Goal: Information Seeking & Learning: Learn about a topic

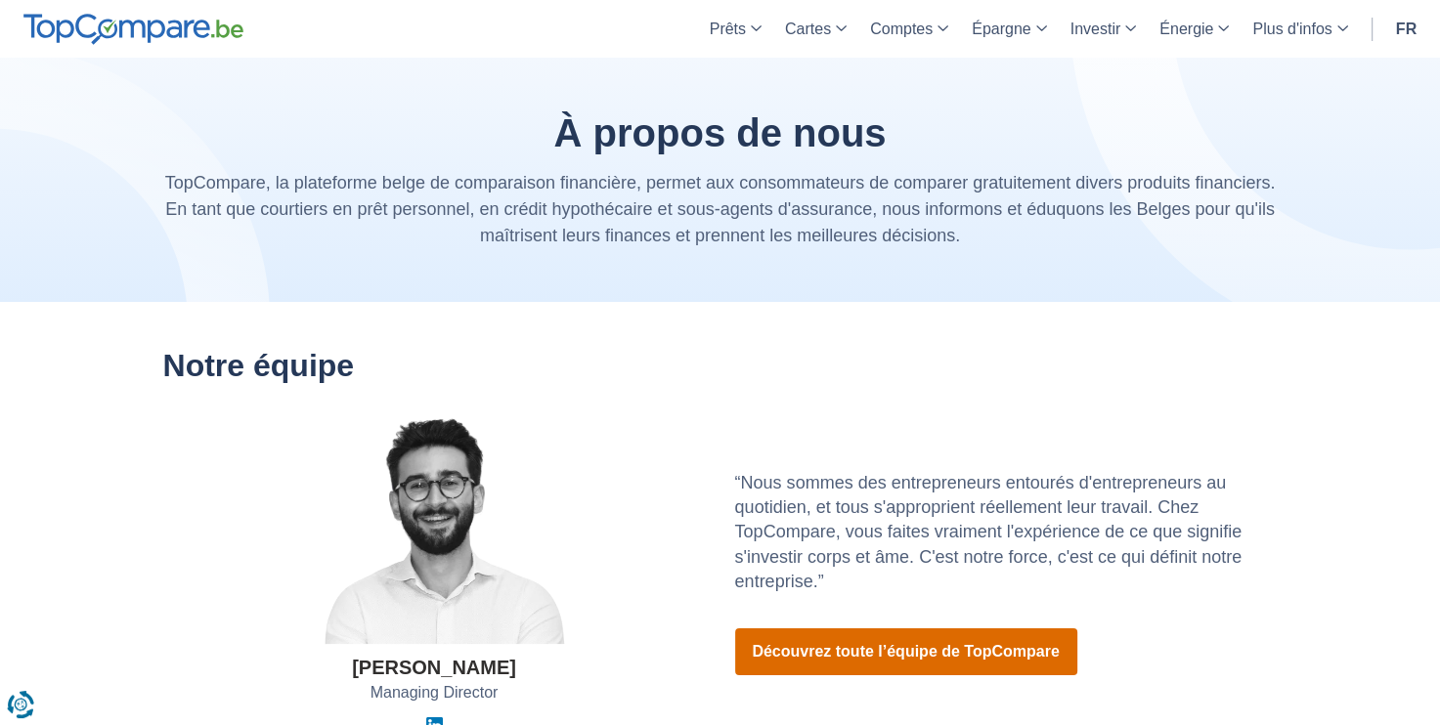
click at [859, 655] on link "Découvrez toute l’équipe de TopCompare" at bounding box center [906, 651] width 342 height 47
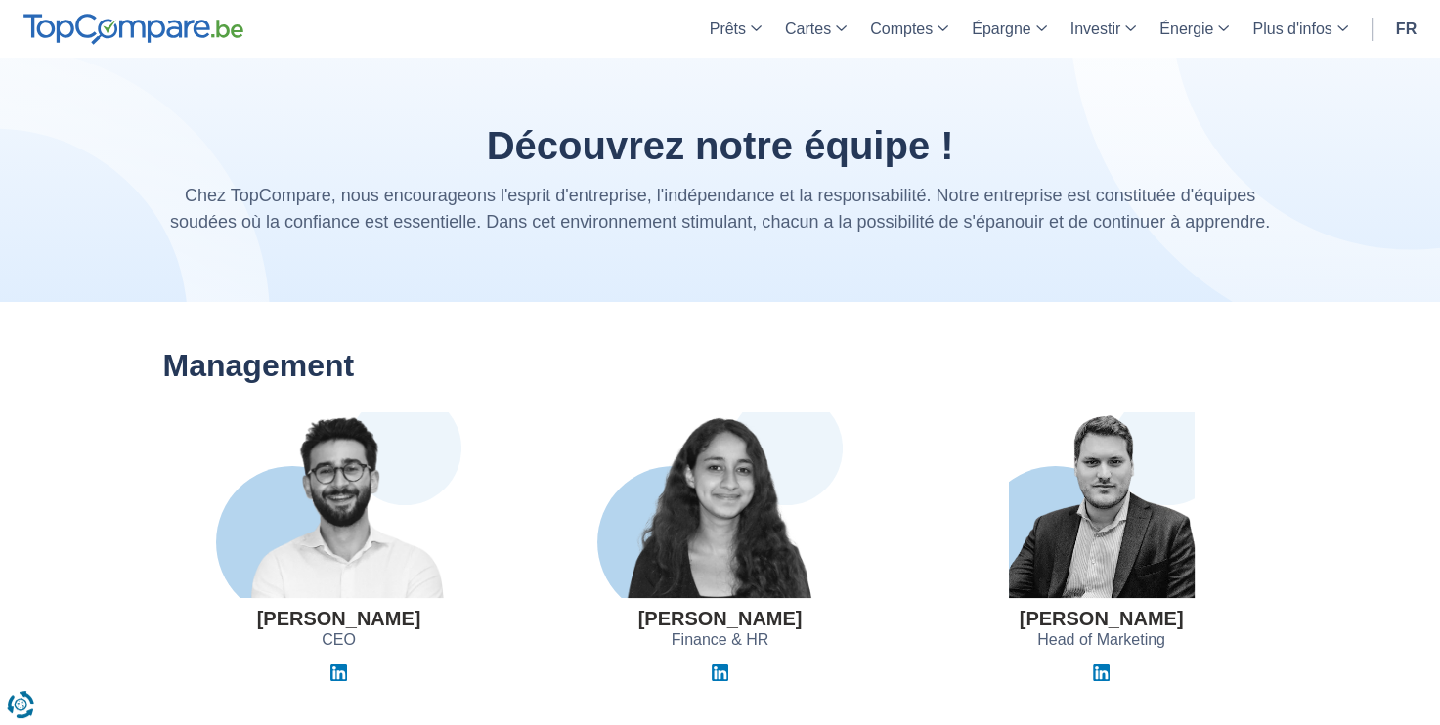
click at [145, 547] on section "Management [PERSON_NAME] CEO [PERSON_NAME] Finance & HR [PERSON_NAME] Head of M…" at bounding box center [720, 491] width 1440 height 379
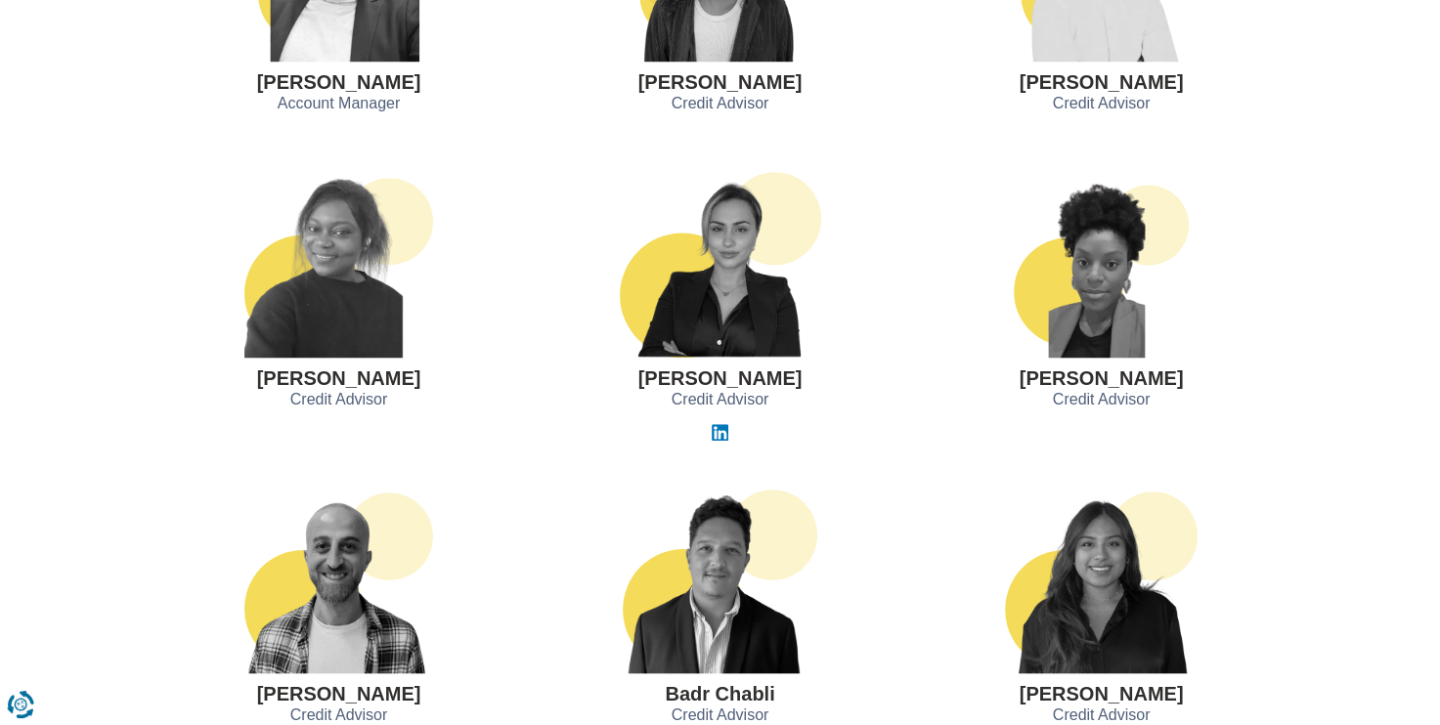
scroll to position [1603, 0]
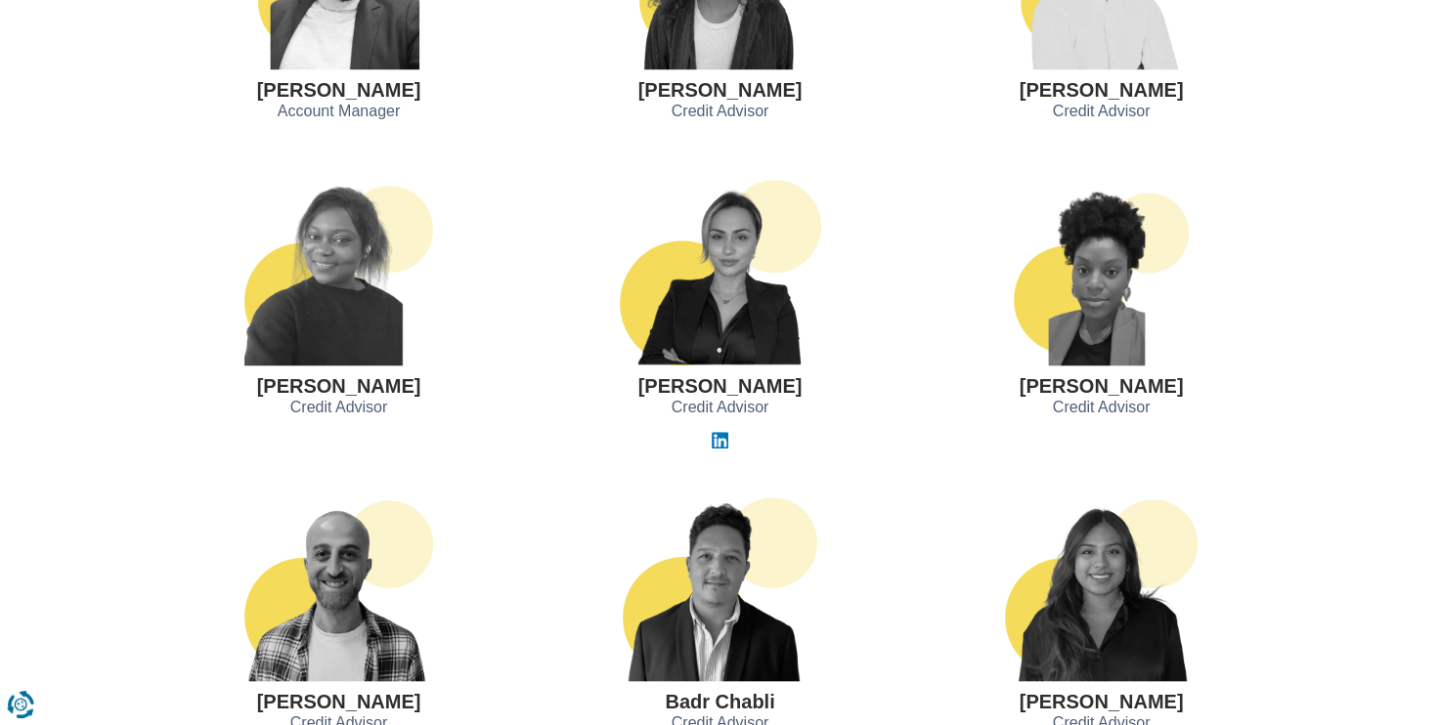
click at [715, 389] on h3 "[PERSON_NAME]" at bounding box center [720, 386] width 164 height 22
click at [715, 389] on h3 "Dafina Haziri" at bounding box center [720, 386] width 164 height 22
copy div "Dafina Haziri"
click at [1076, 390] on h3 "Cindy Laguerre" at bounding box center [1101, 386] width 164 height 22
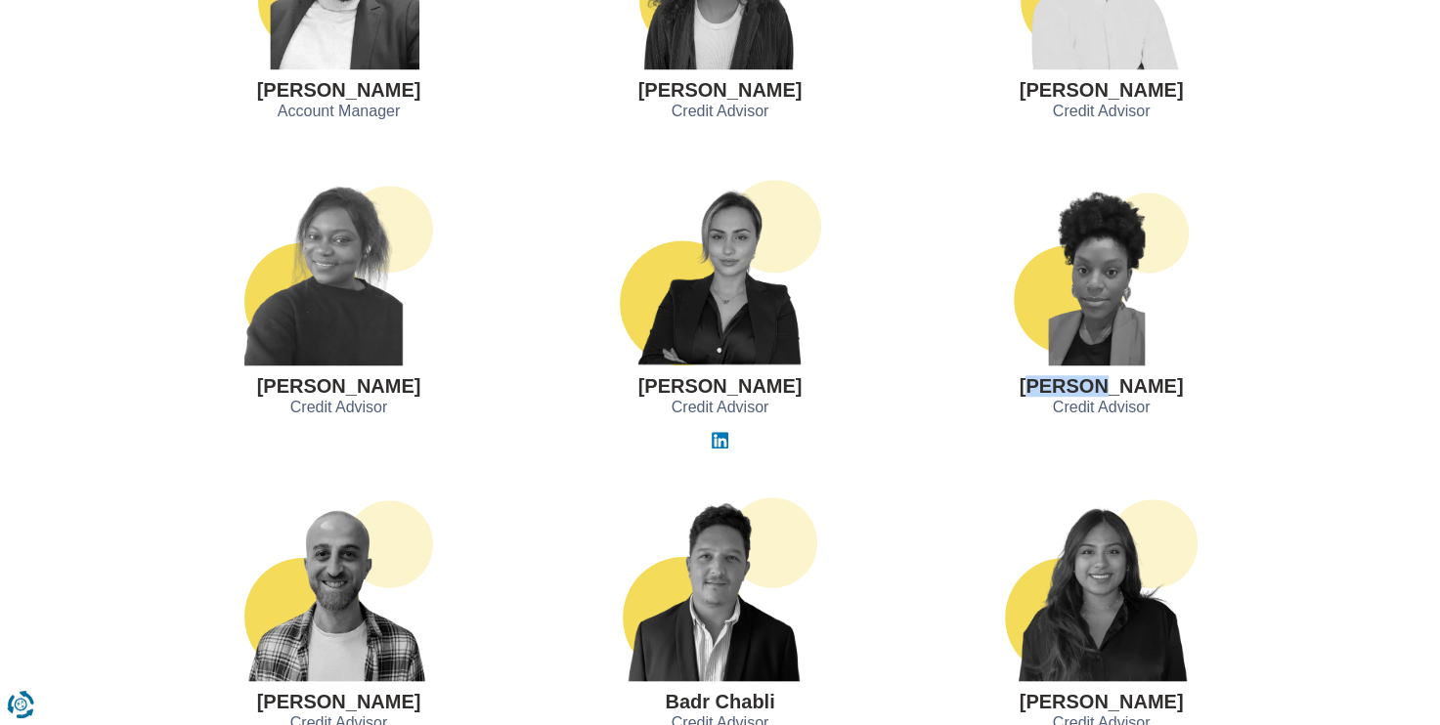
click at [1076, 390] on h3 "Cindy Laguerre" at bounding box center [1101, 386] width 164 height 22
copy div "Cindy Laguerre"
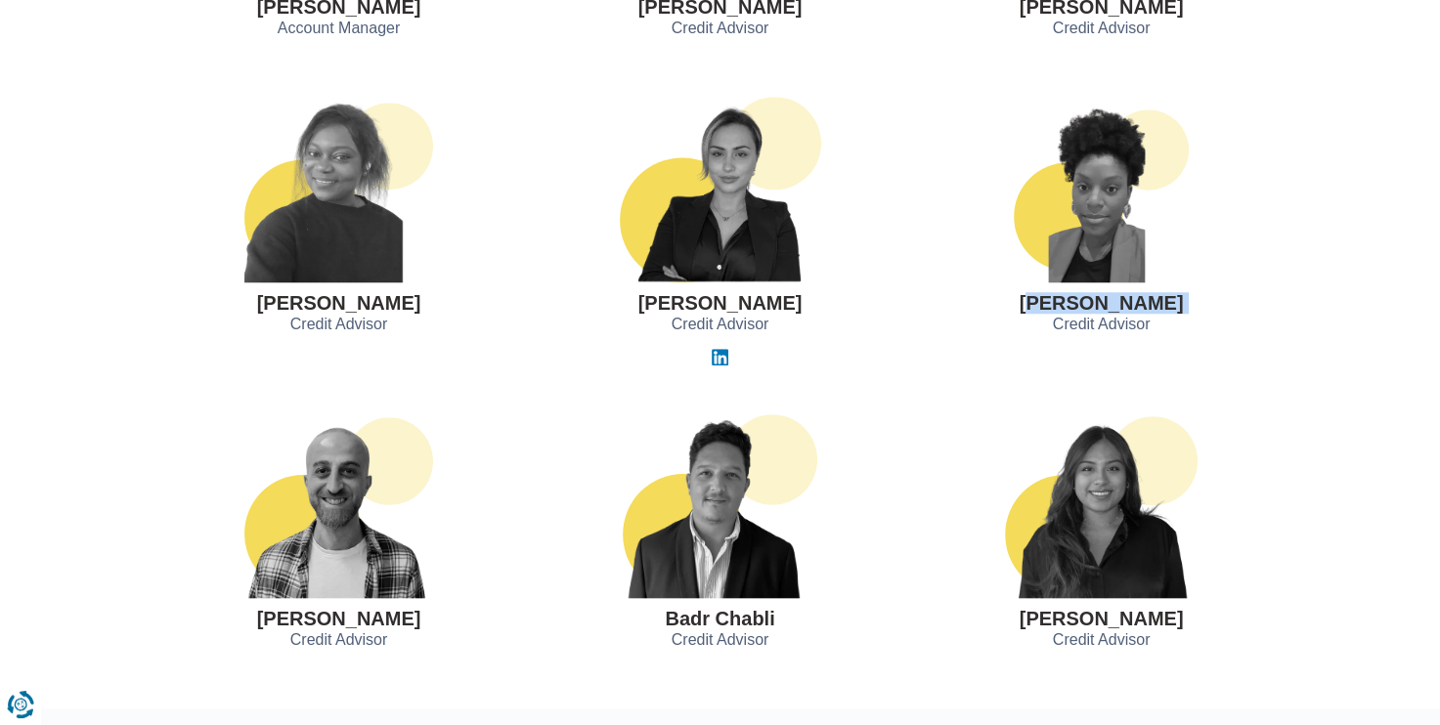
scroll to position [1720, 0]
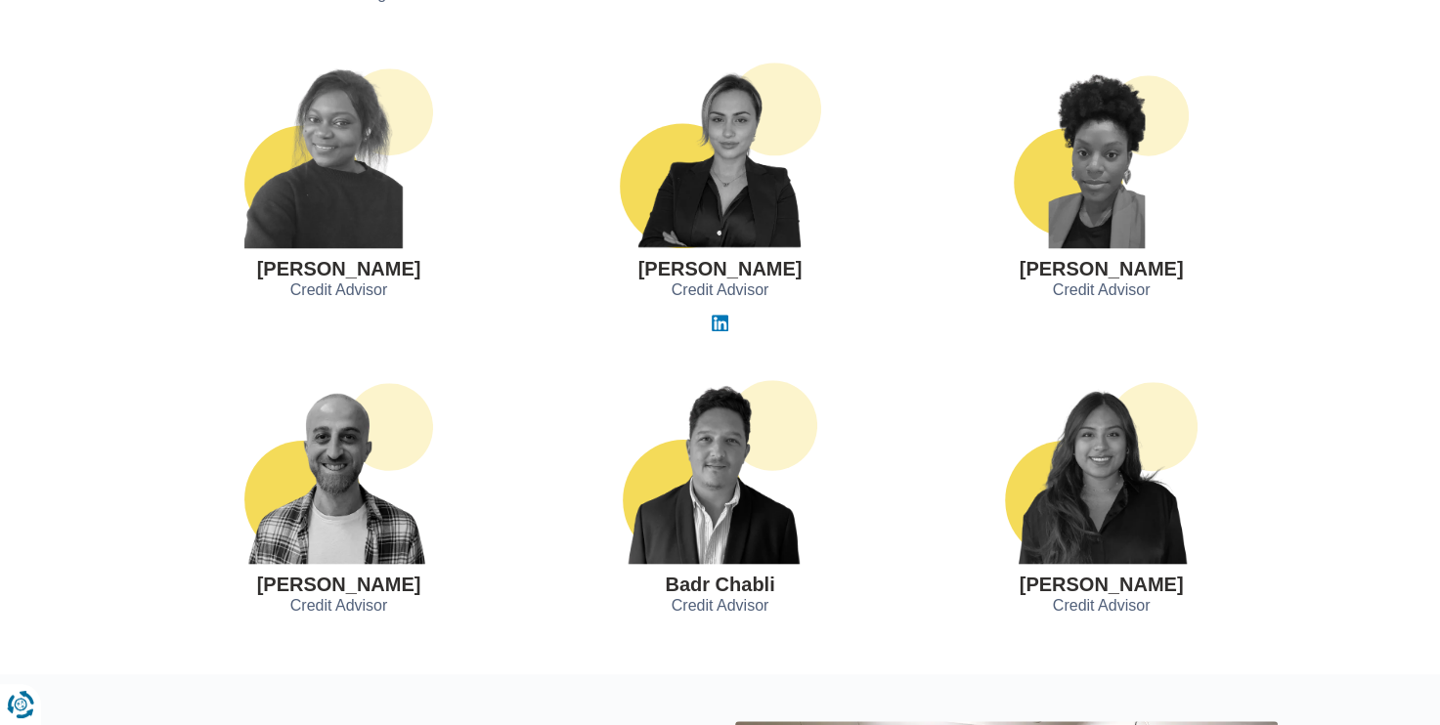
click at [1046, 585] on h3 "Dayana Santamaria" at bounding box center [1101, 585] width 164 height 22
copy div "Dayana Santamaria"
click at [739, 268] on h3 "Dafina Haziri" at bounding box center [720, 269] width 164 height 22
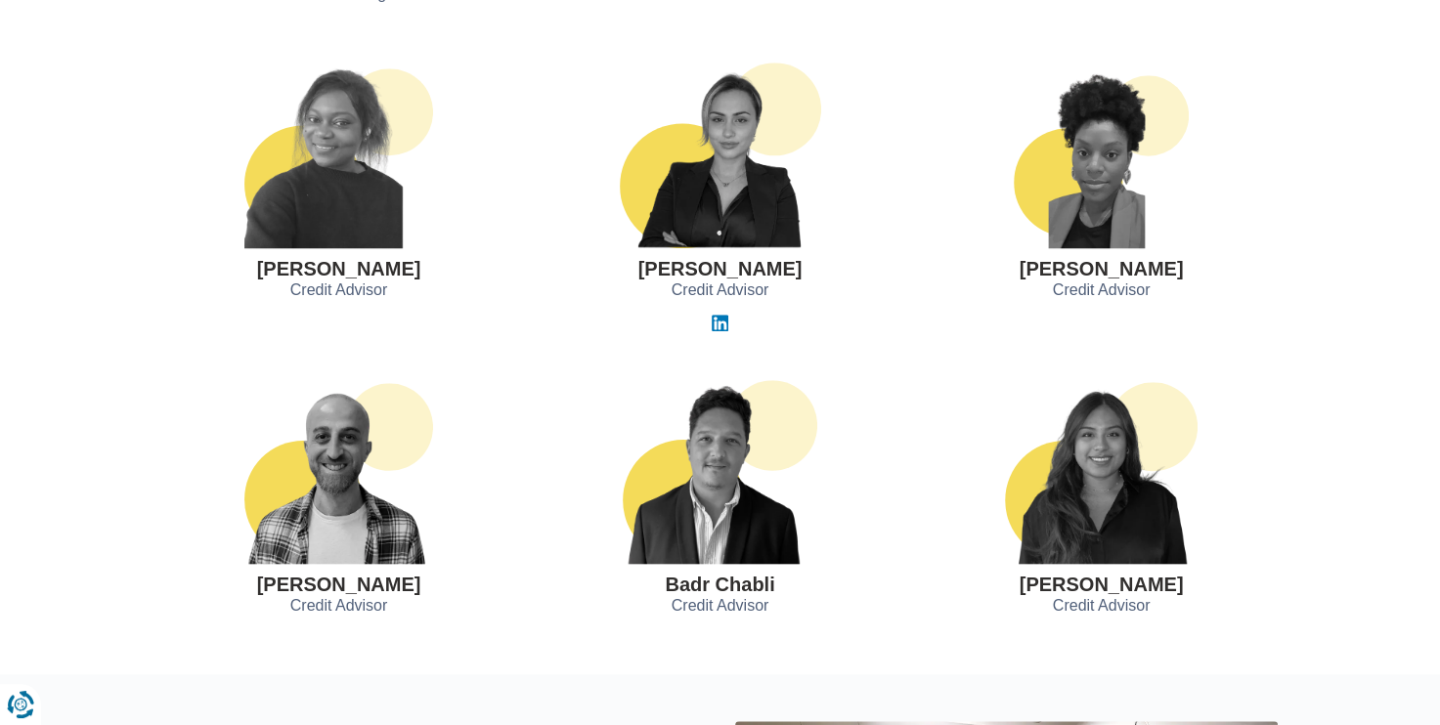
click at [739, 268] on h3 "Dafina Haziri" at bounding box center [720, 269] width 164 height 22
copy div "Dafina Haziri"
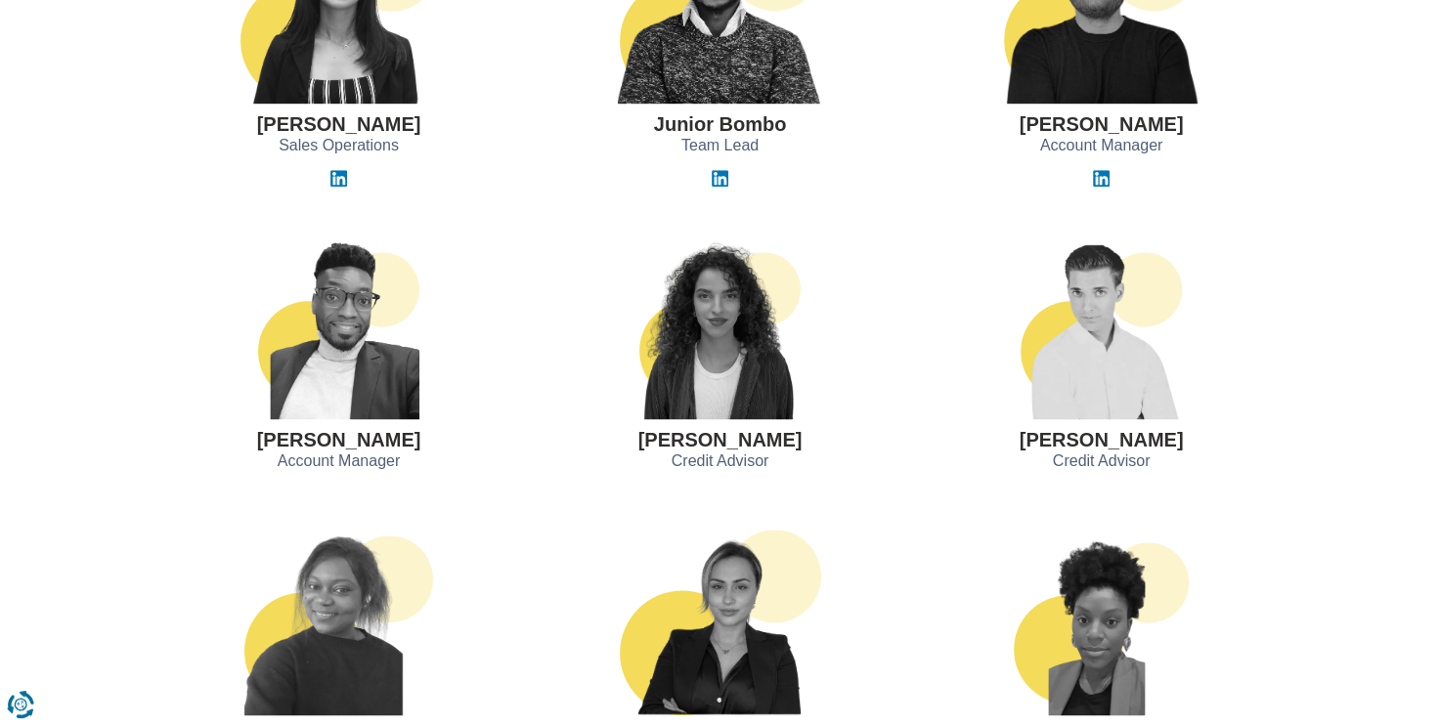
scroll to position [1266, 0]
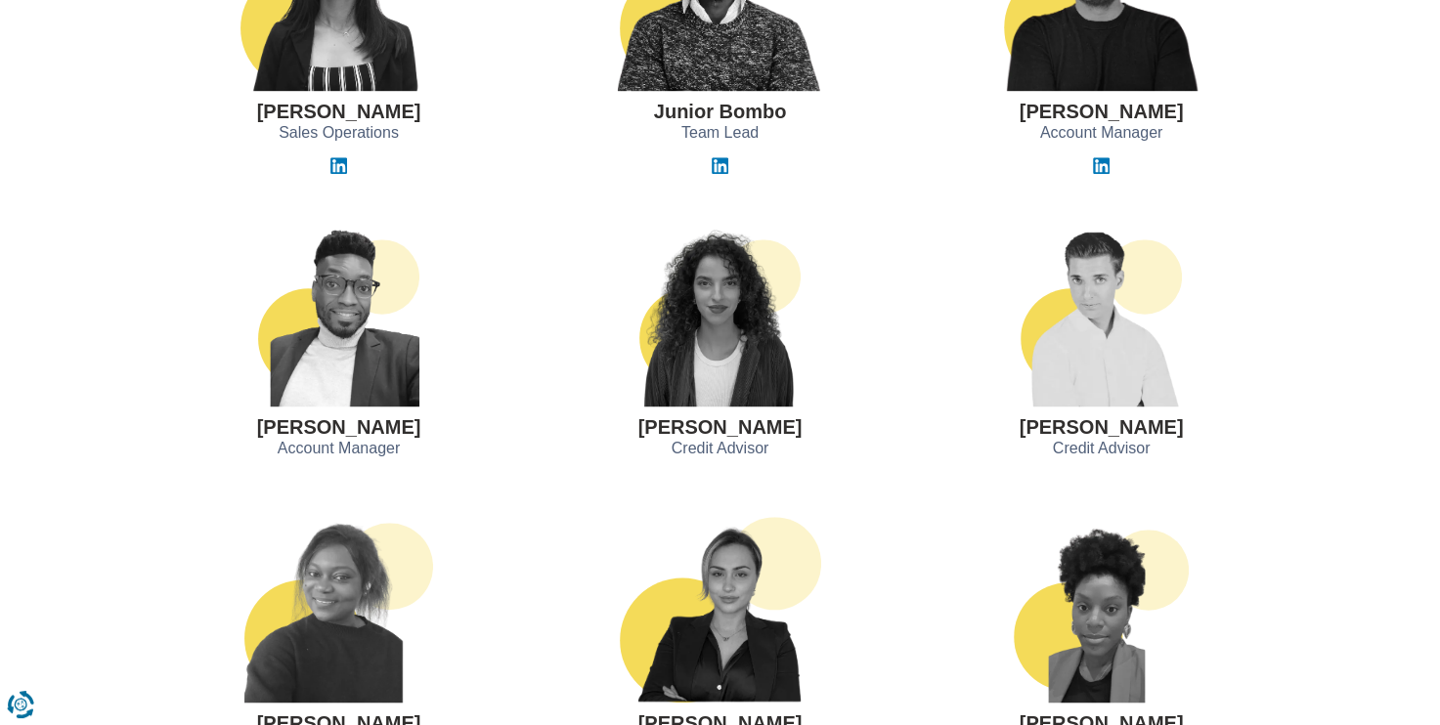
click at [768, 423] on h3 "Sarah El Yaakoube" at bounding box center [720, 427] width 164 height 22
copy div "Sarah El Yaakoube"
click at [10, 393] on section "Kevin Fonou Account Manager Sarah El Yaakoube Credit Advisor Charles Verhaegen …" at bounding box center [720, 322] width 1440 height 296
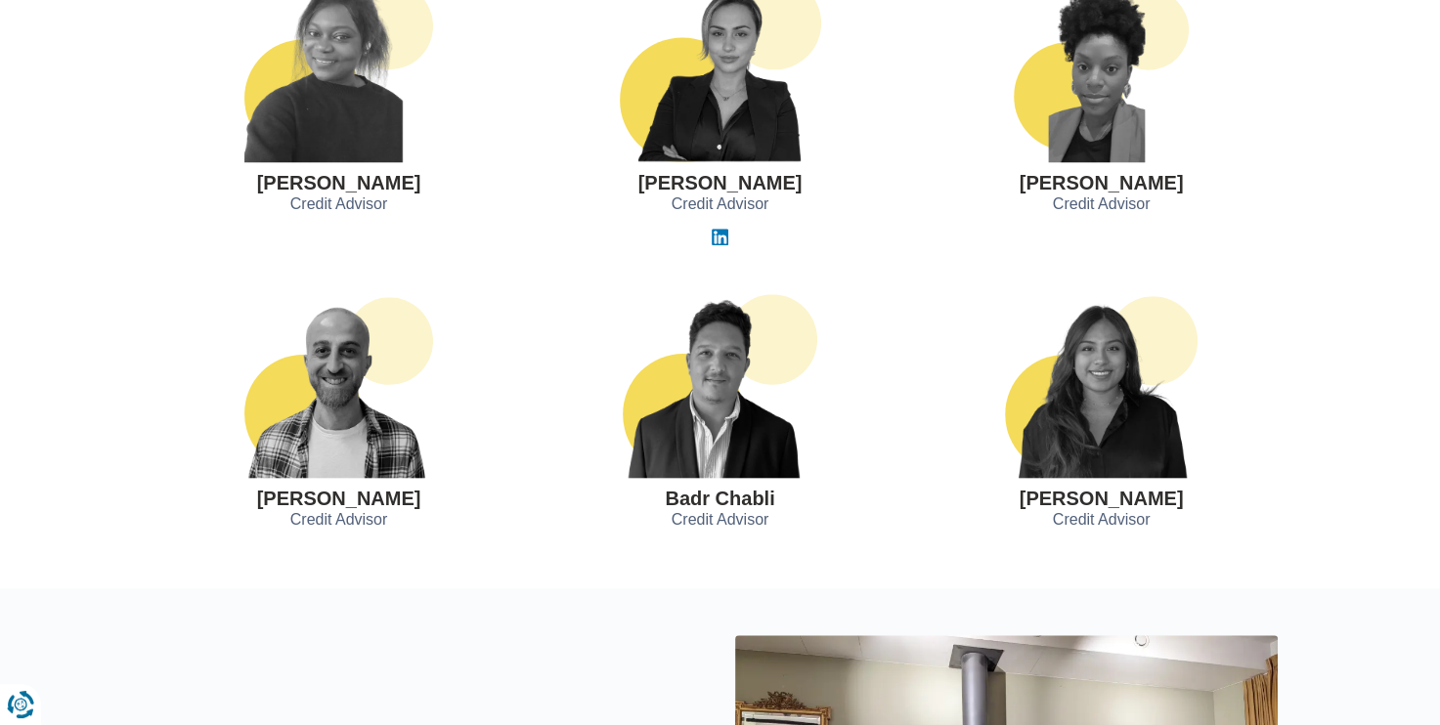
scroll to position [1813, 0]
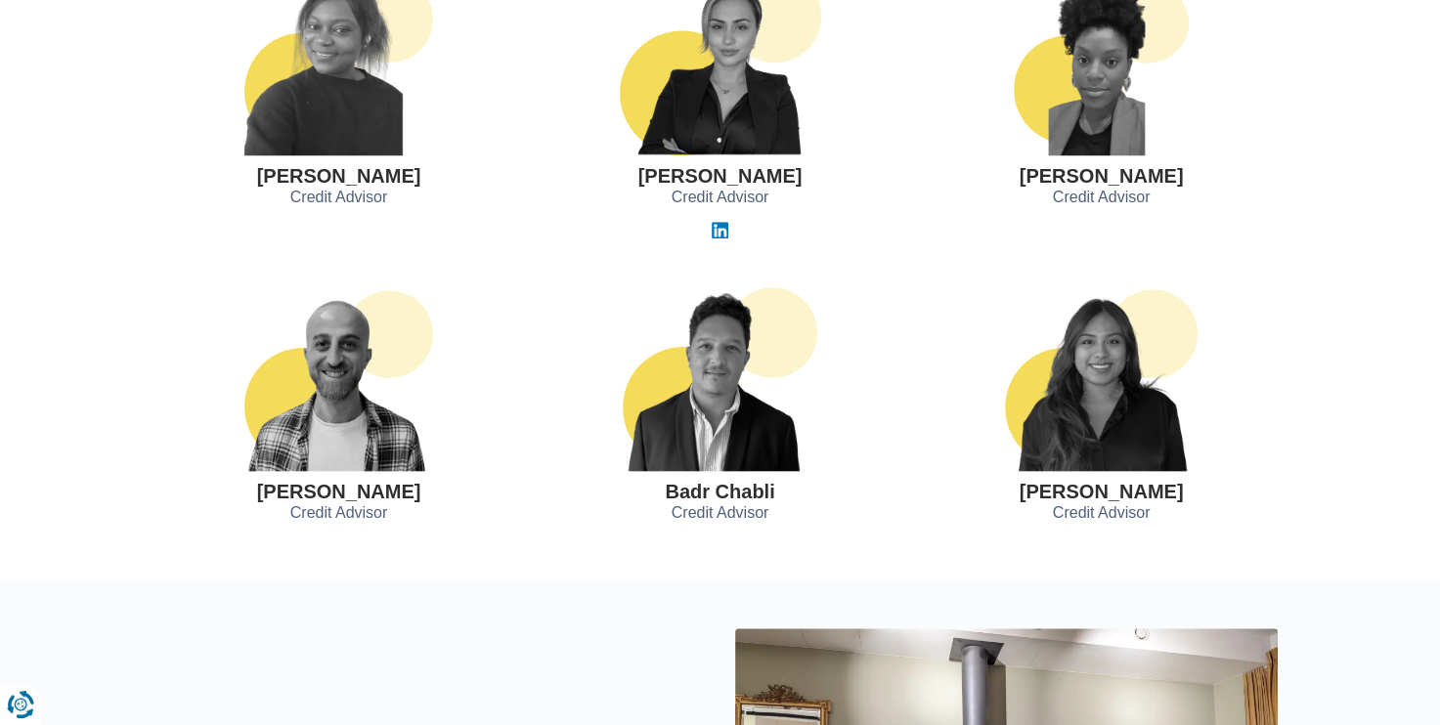
click at [703, 492] on h3 "Badr Chabli" at bounding box center [719, 492] width 109 height 22
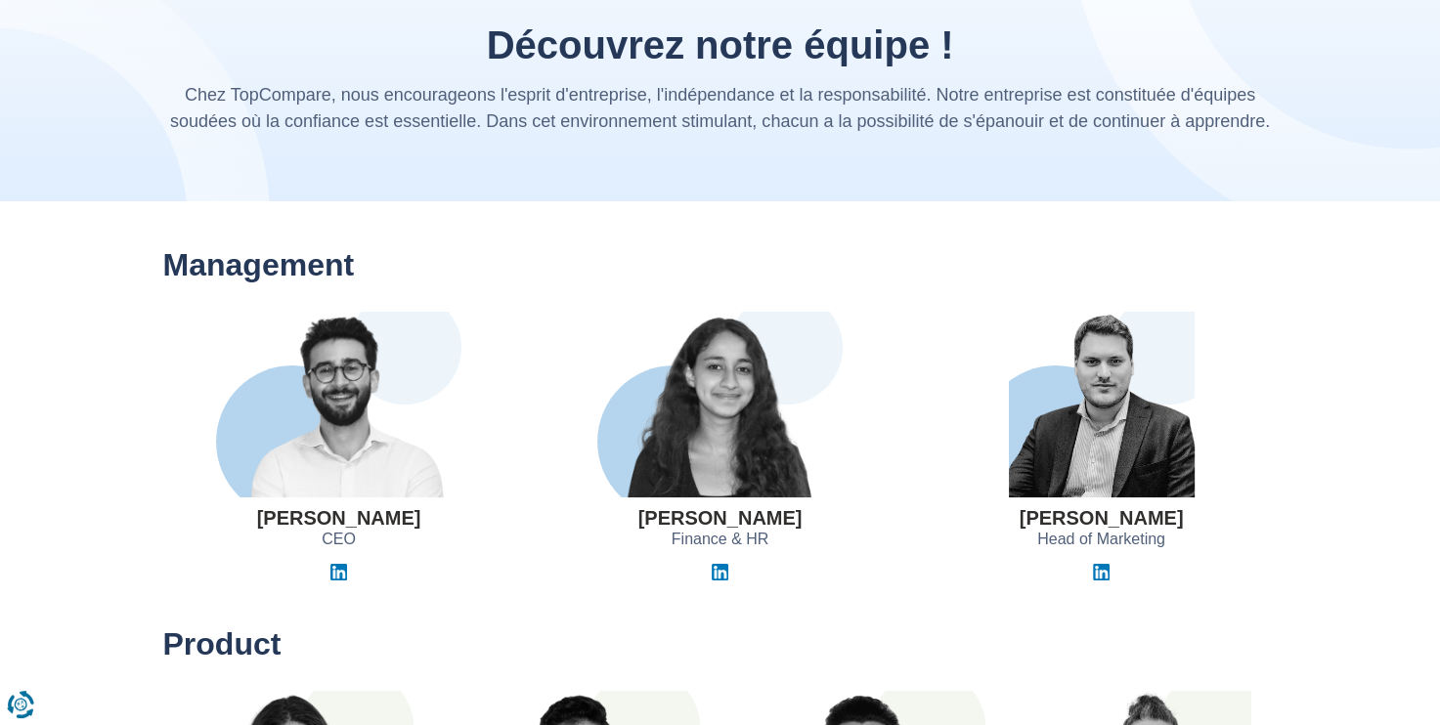
scroll to position [0, 0]
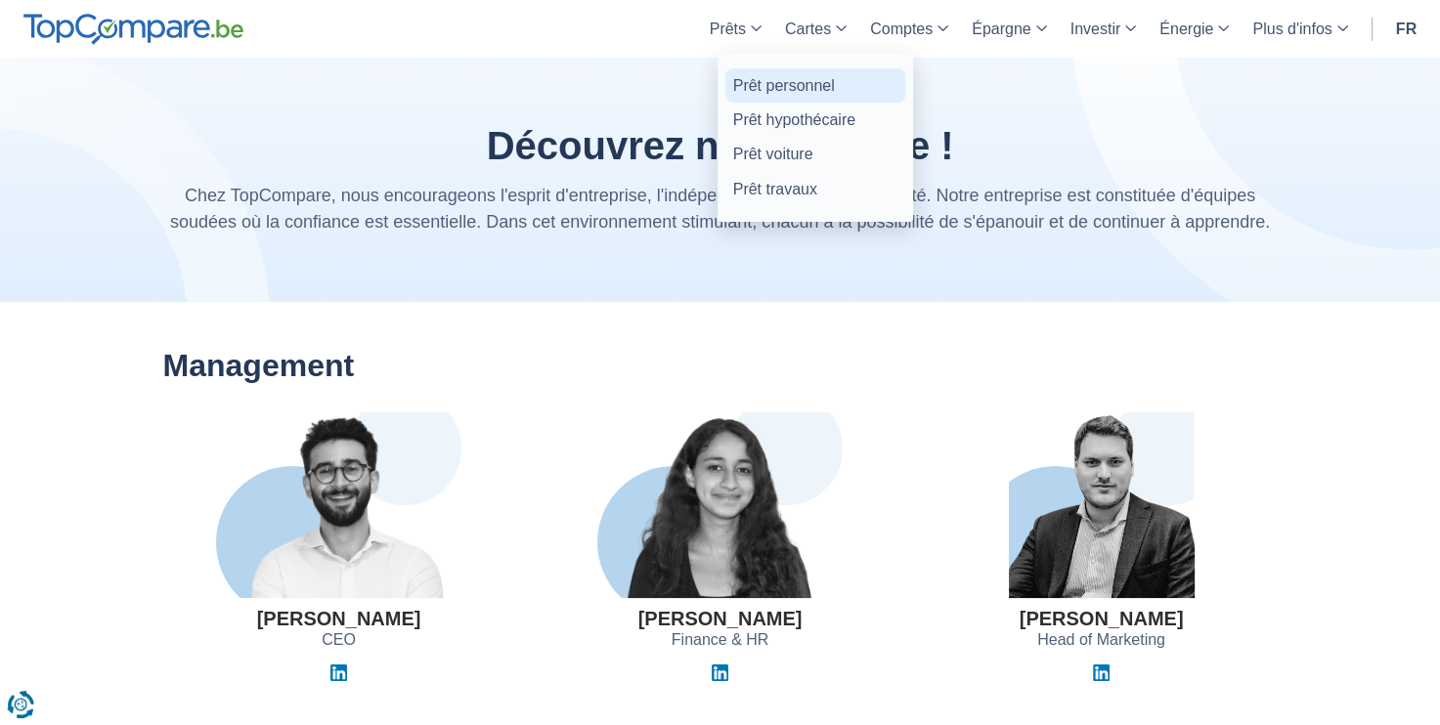
click at [811, 96] on link "Prêt personnel" at bounding box center [815, 85] width 180 height 34
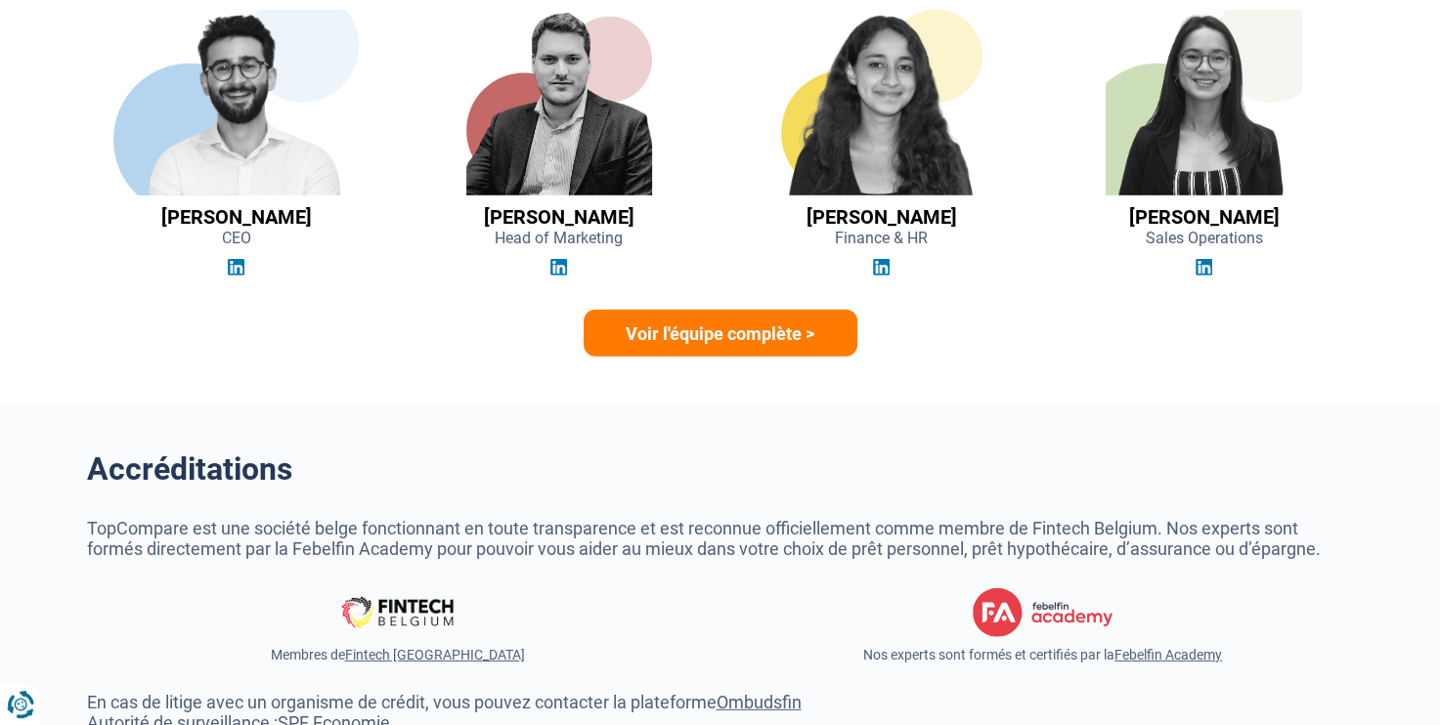
scroll to position [5559, 0]
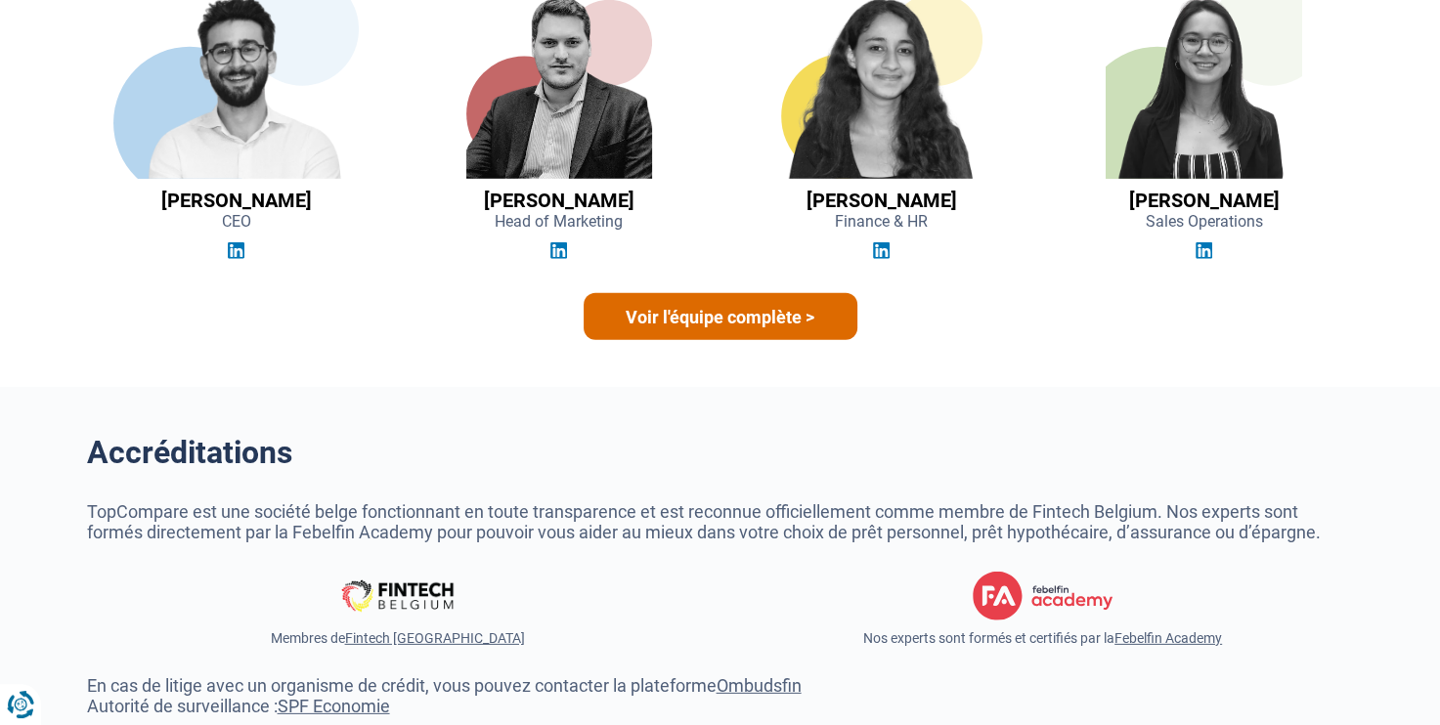
click at [780, 330] on link "Voir l'équipe complète >" at bounding box center [721, 316] width 274 height 47
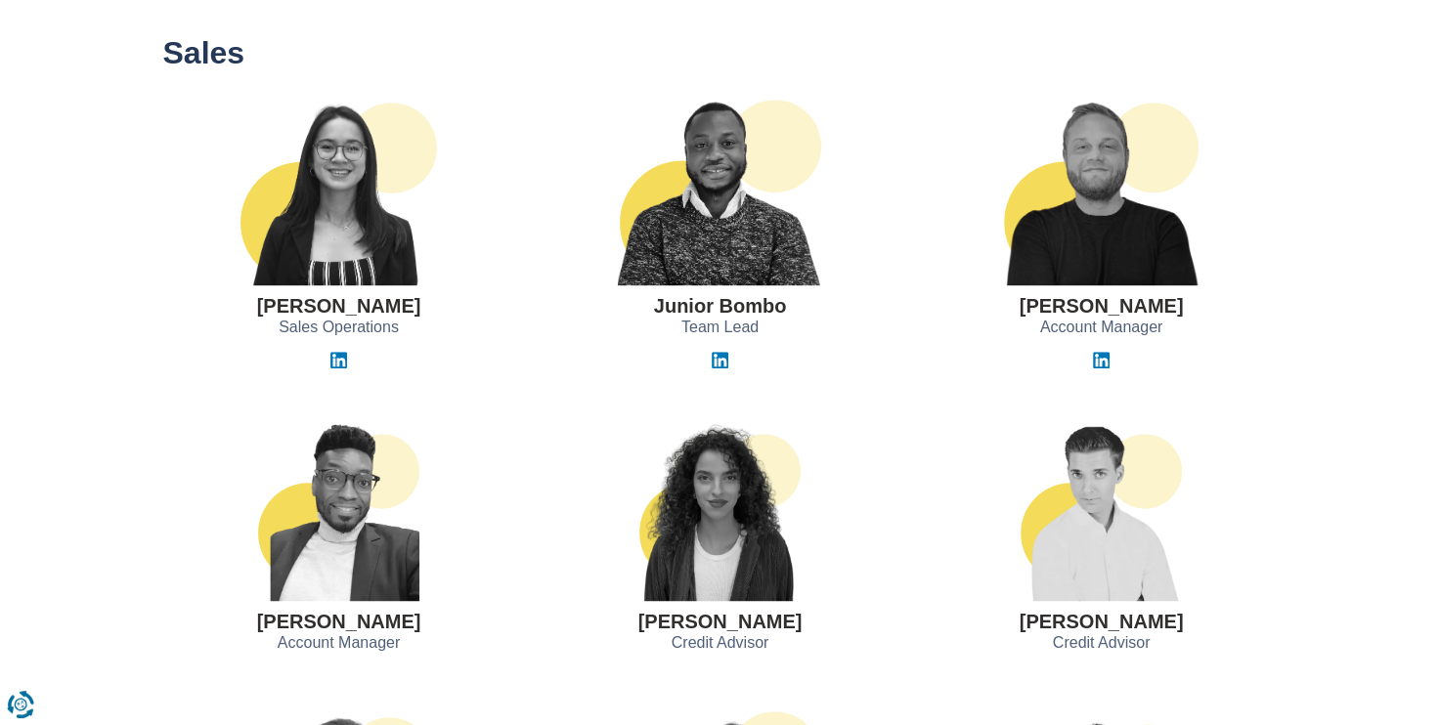
scroll to position [1077, 0]
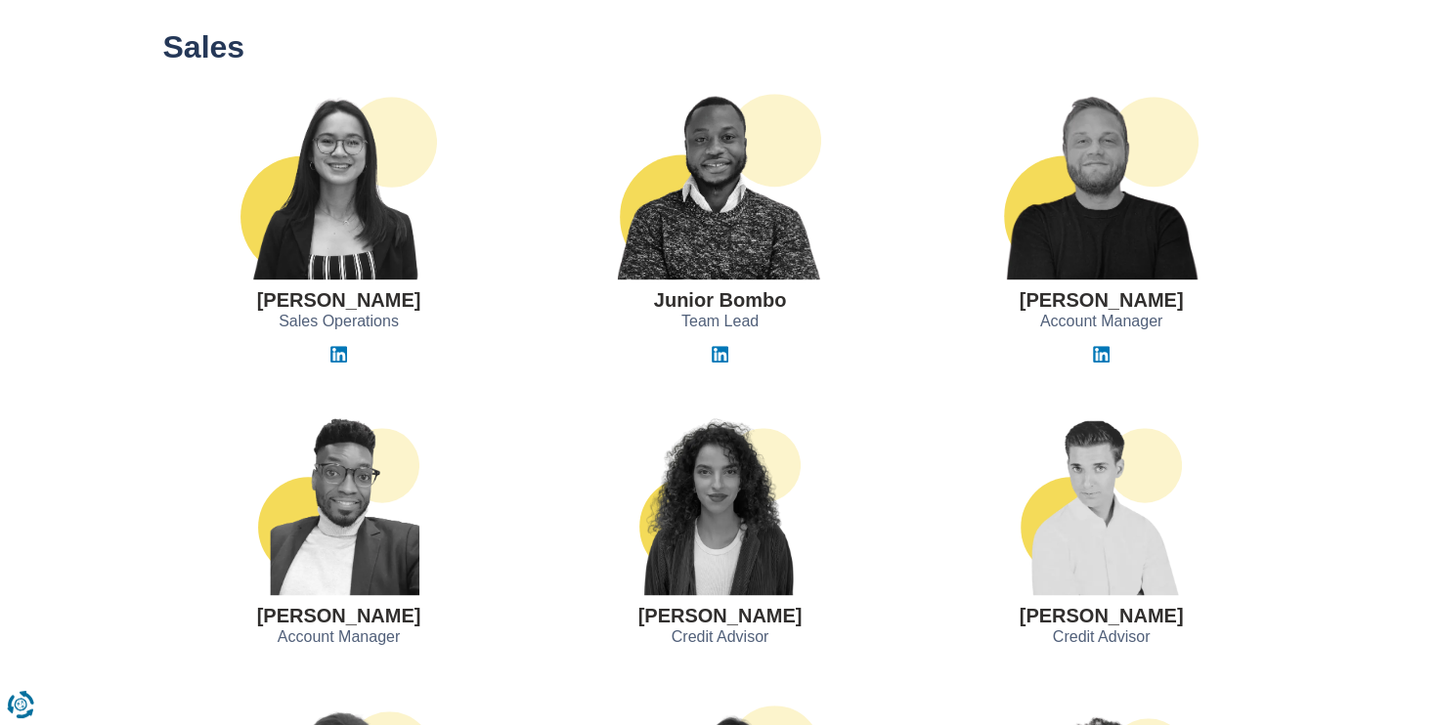
click at [757, 296] on h3 "Junior Bombo" at bounding box center [720, 300] width 133 height 22
copy div "Junior Bombo"
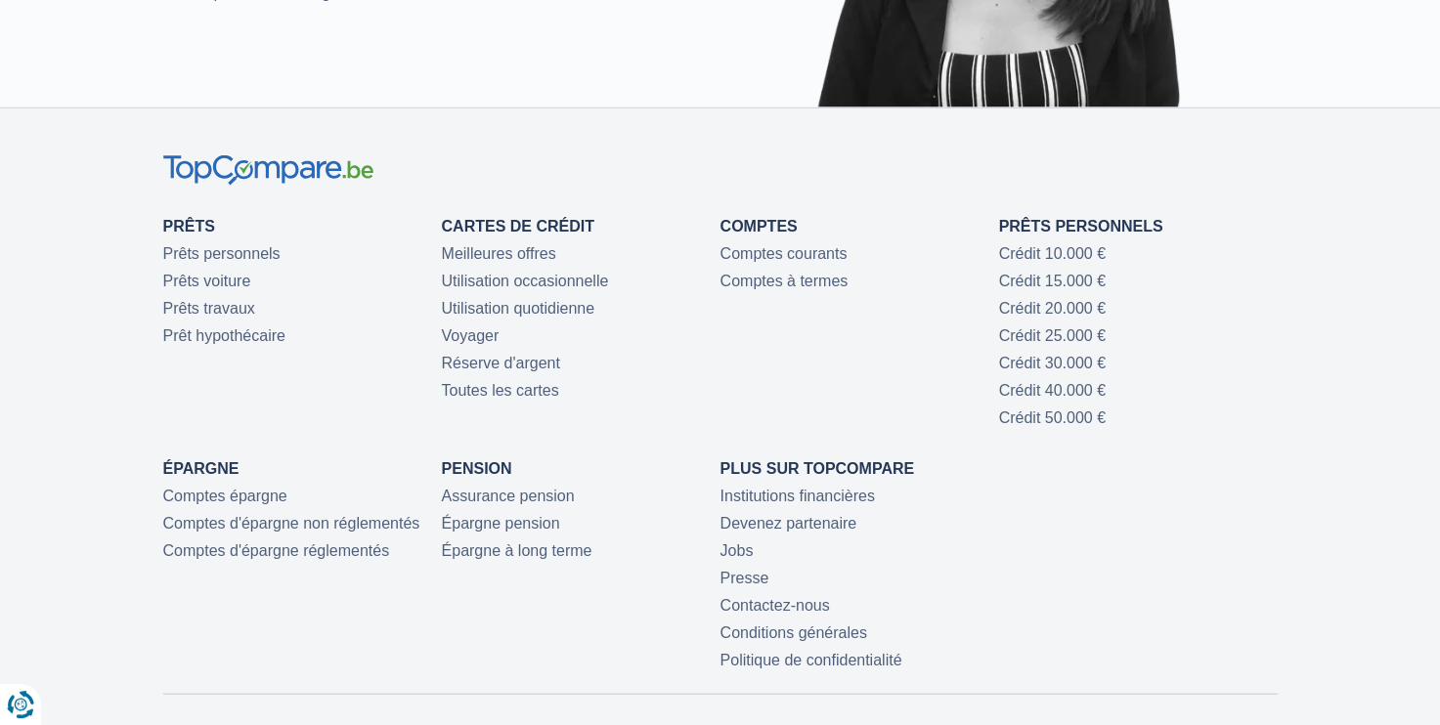
scroll to position [4216, 0]
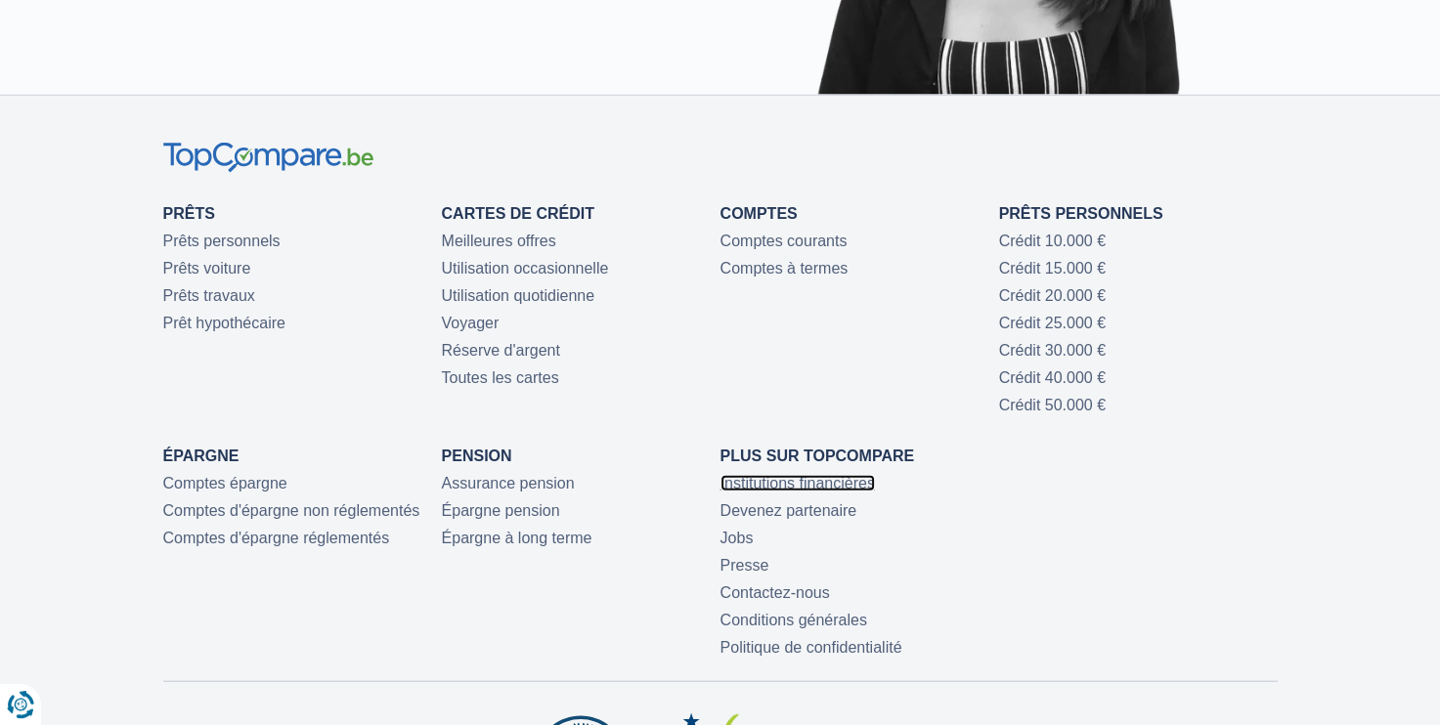
click at [857, 483] on link "Institutions financières" at bounding box center [797, 483] width 154 height 17
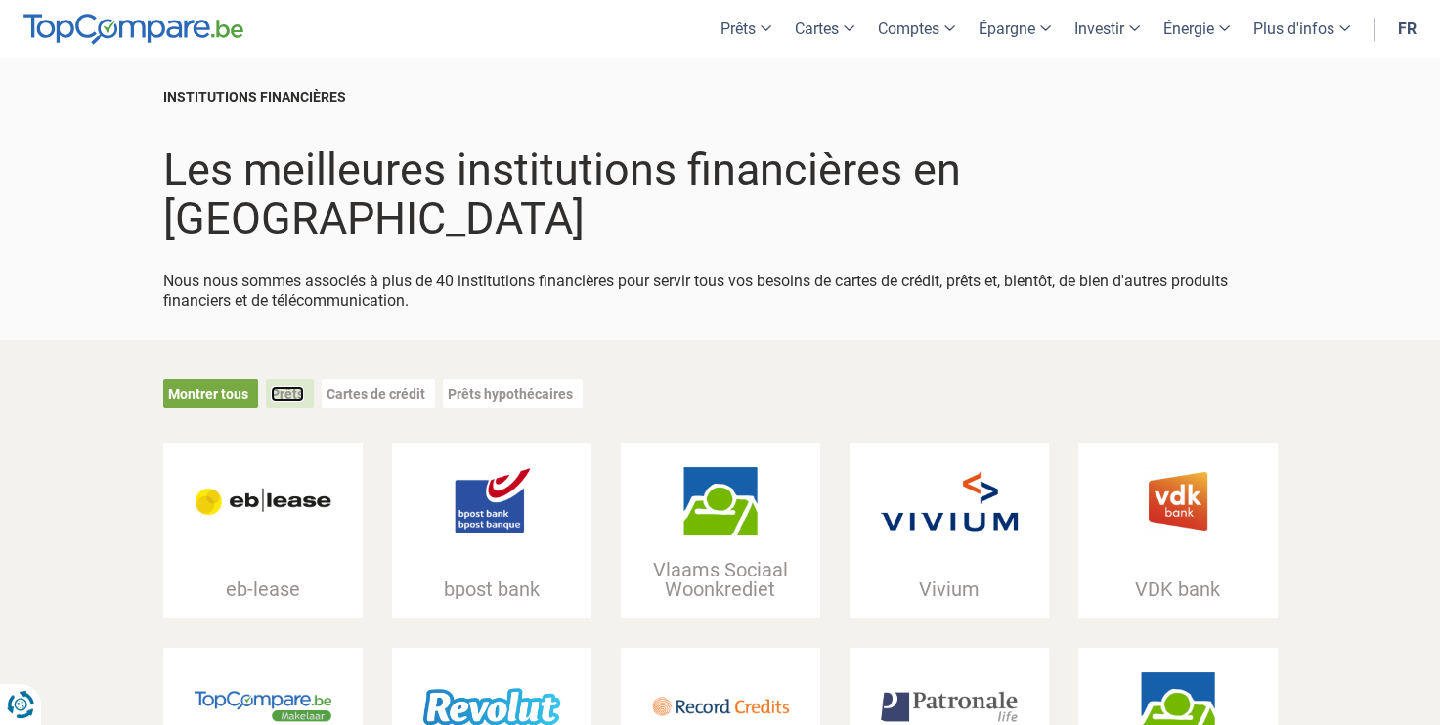
click at [294, 386] on link "Prêts" at bounding box center [287, 394] width 33 height 16
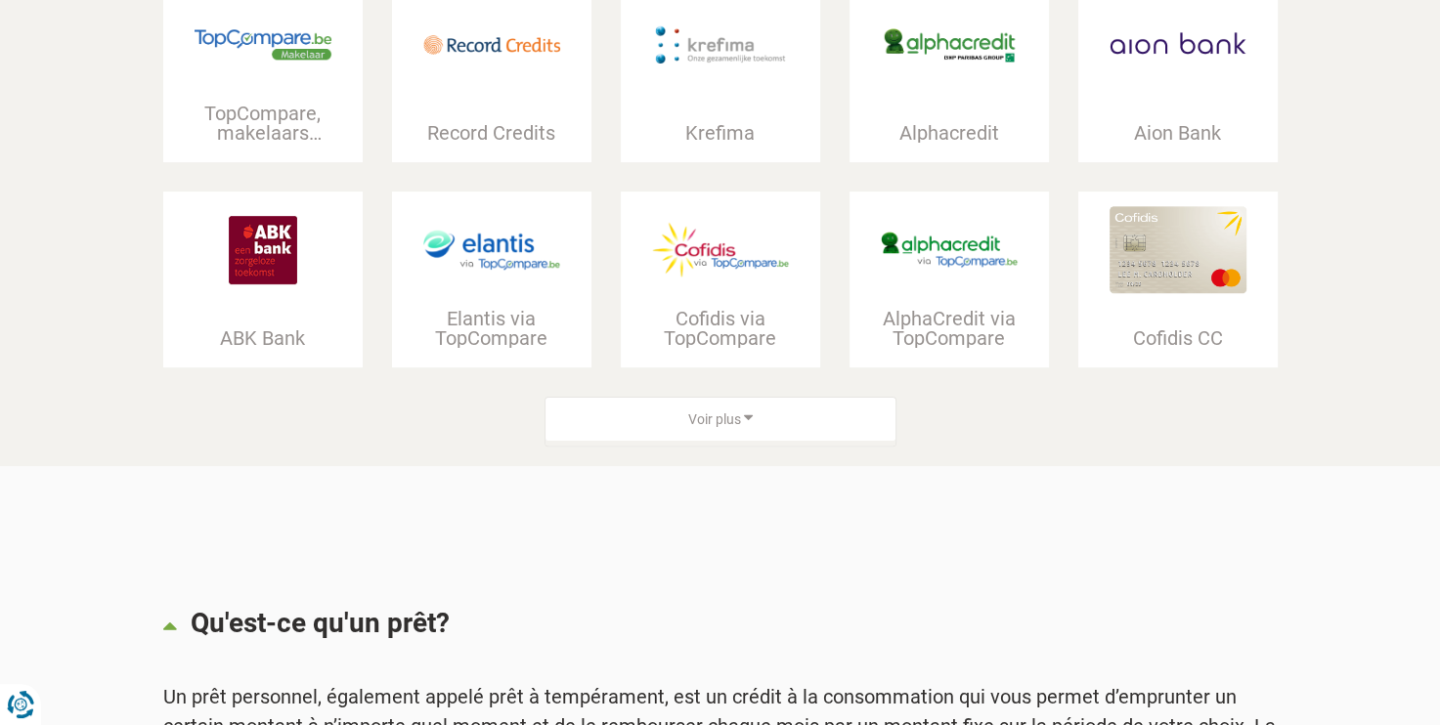
scroll to position [461, 0]
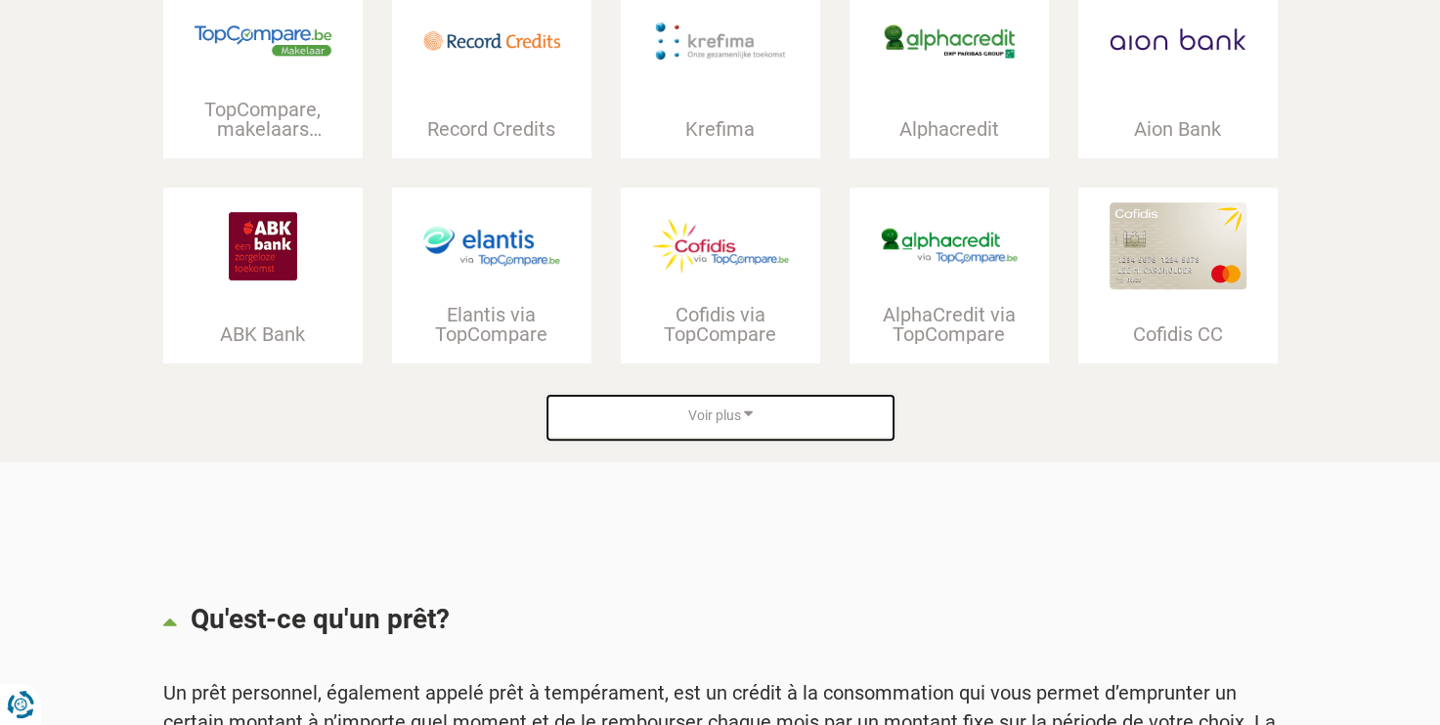
click at [787, 428] on div "Voir plus" at bounding box center [720, 416] width 350 height 44
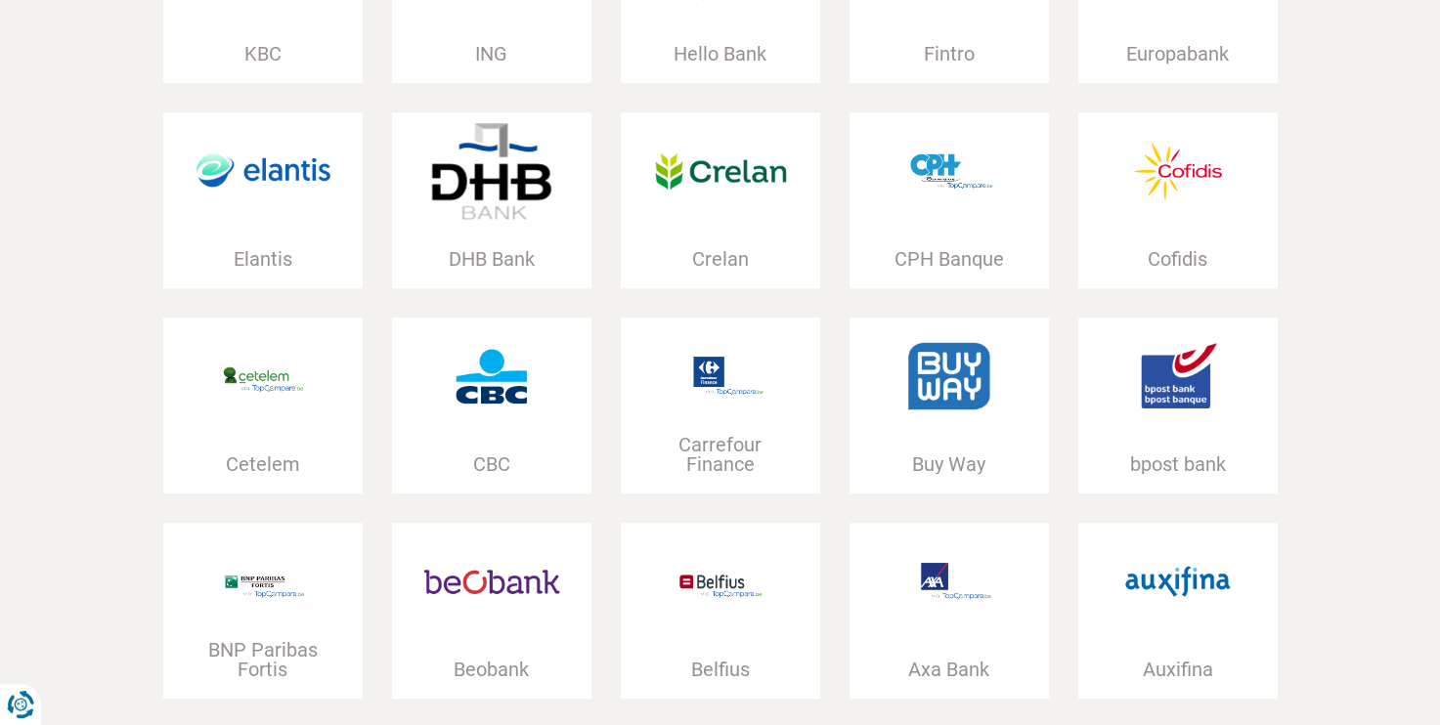
scroll to position [1099, 0]
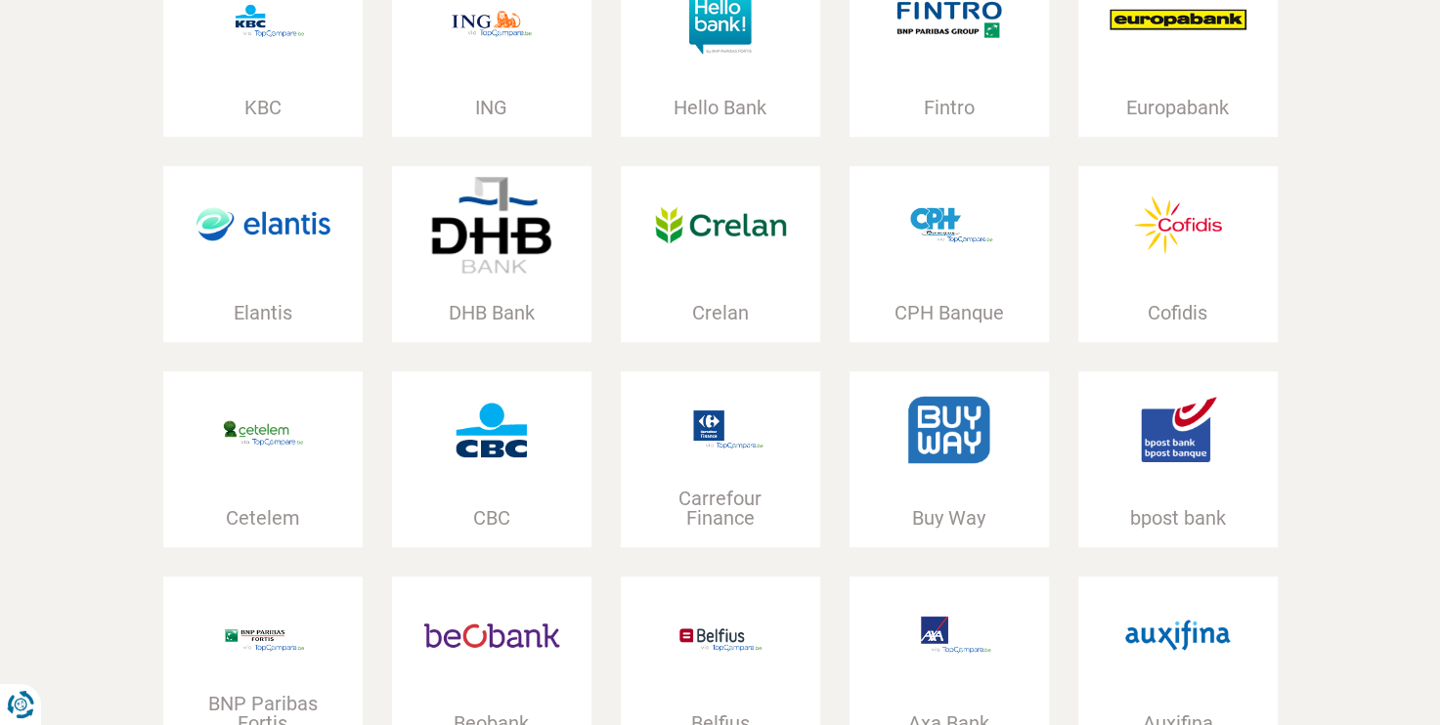
click at [937, 494] on div "Buy Way" at bounding box center [948, 459] width 199 height 176
click at [972, 444] on img at bounding box center [949, 430] width 137 height 68
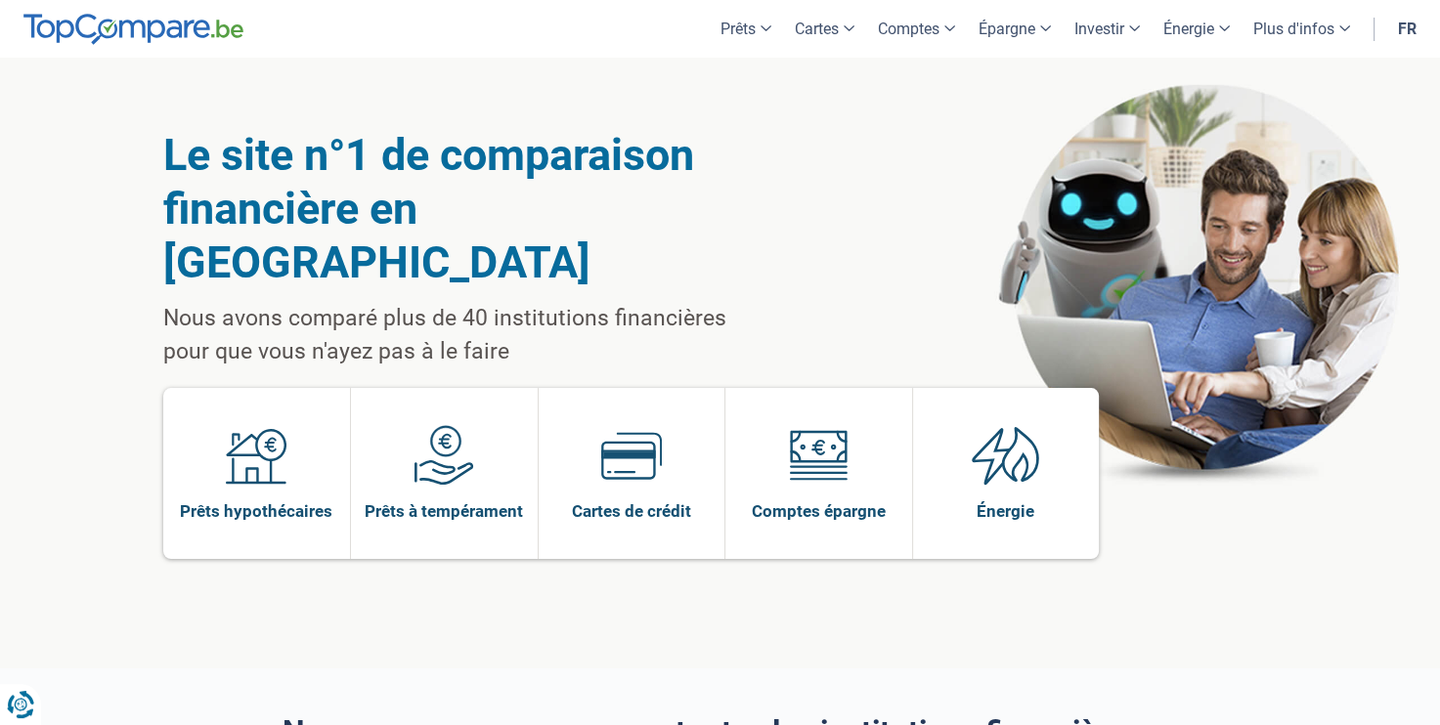
click at [125, 407] on div "Le site n°1 de comparaison financière en [GEOGRAPHIC_DATA] Nous avons comparé p…" at bounding box center [720, 363] width 1440 height 611
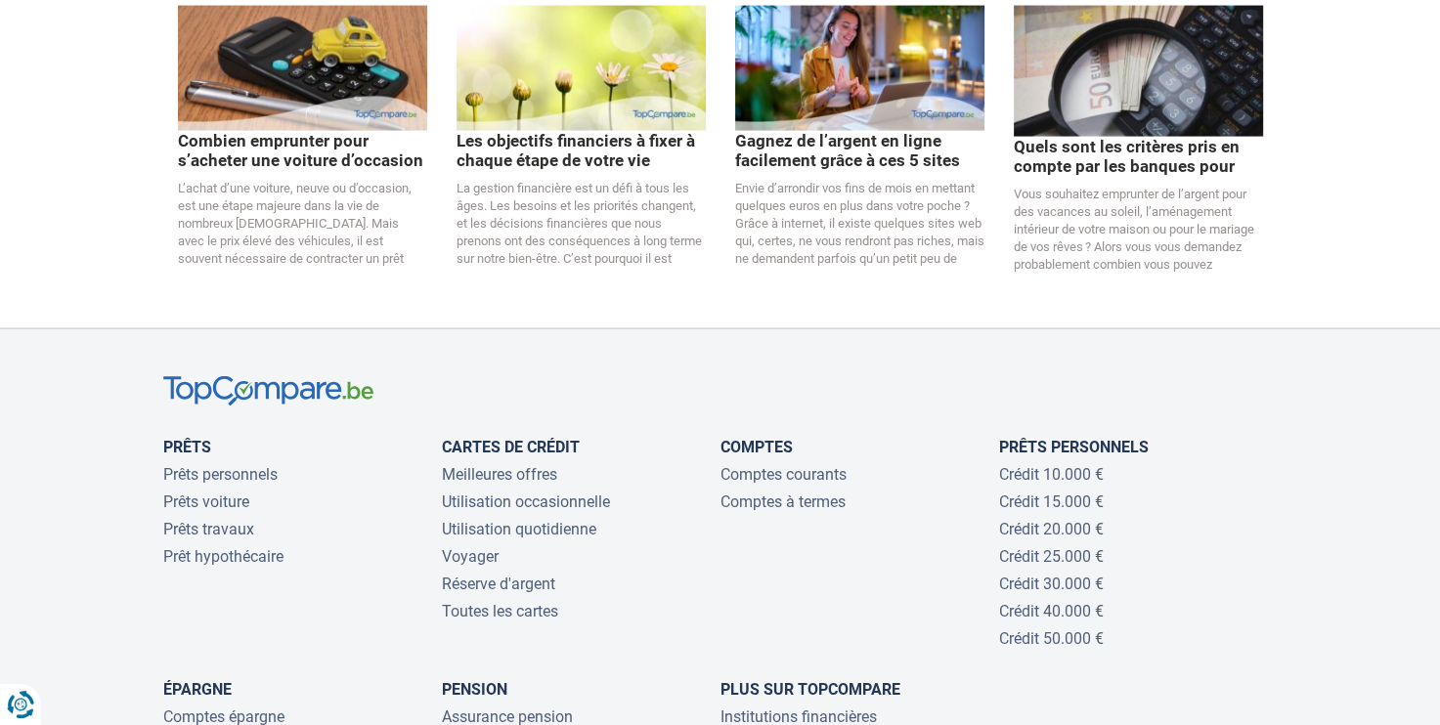
scroll to position [4027, 0]
